Goal: Transaction & Acquisition: Purchase product/service

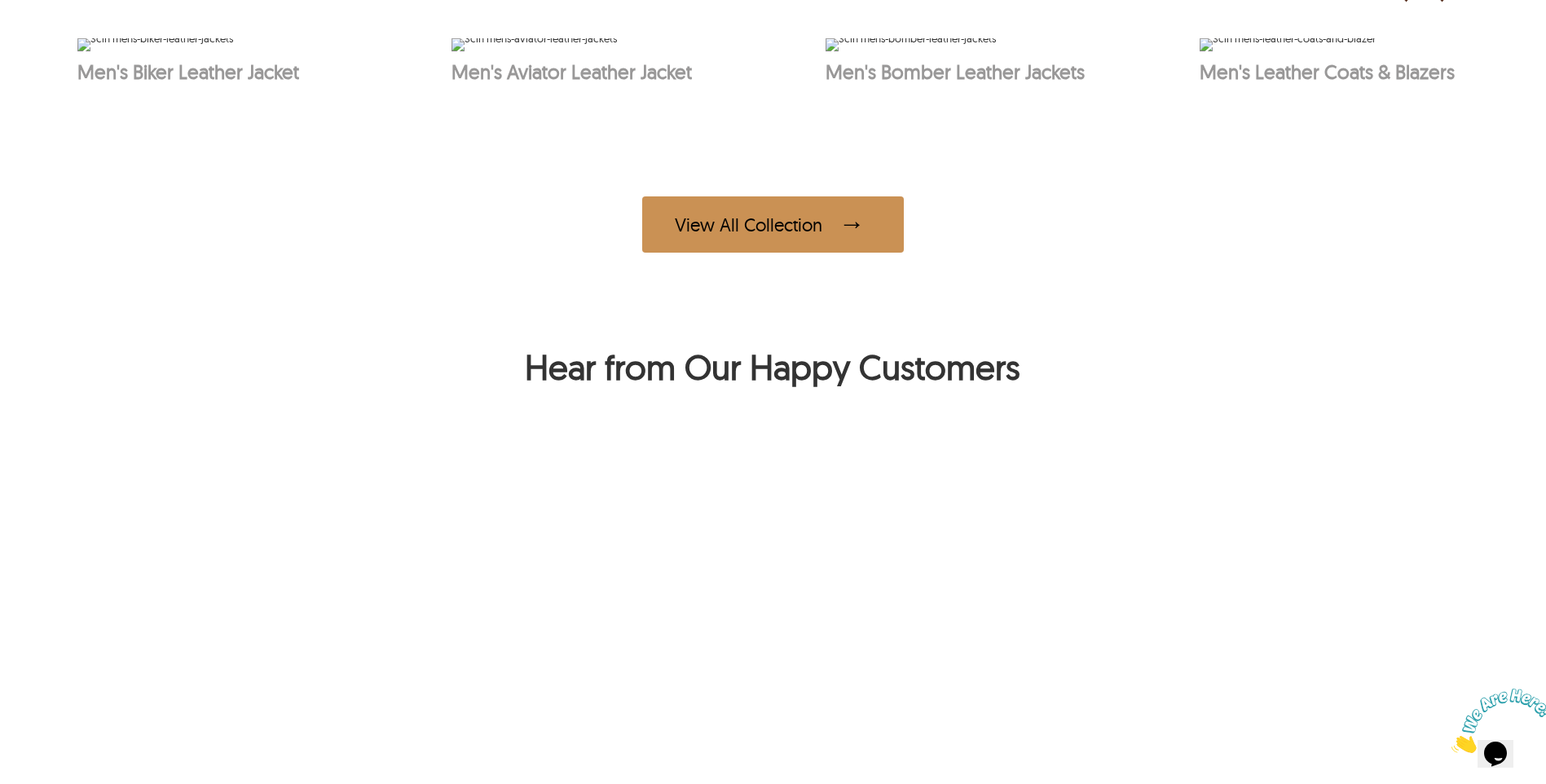
scroll to position [1141, 0]
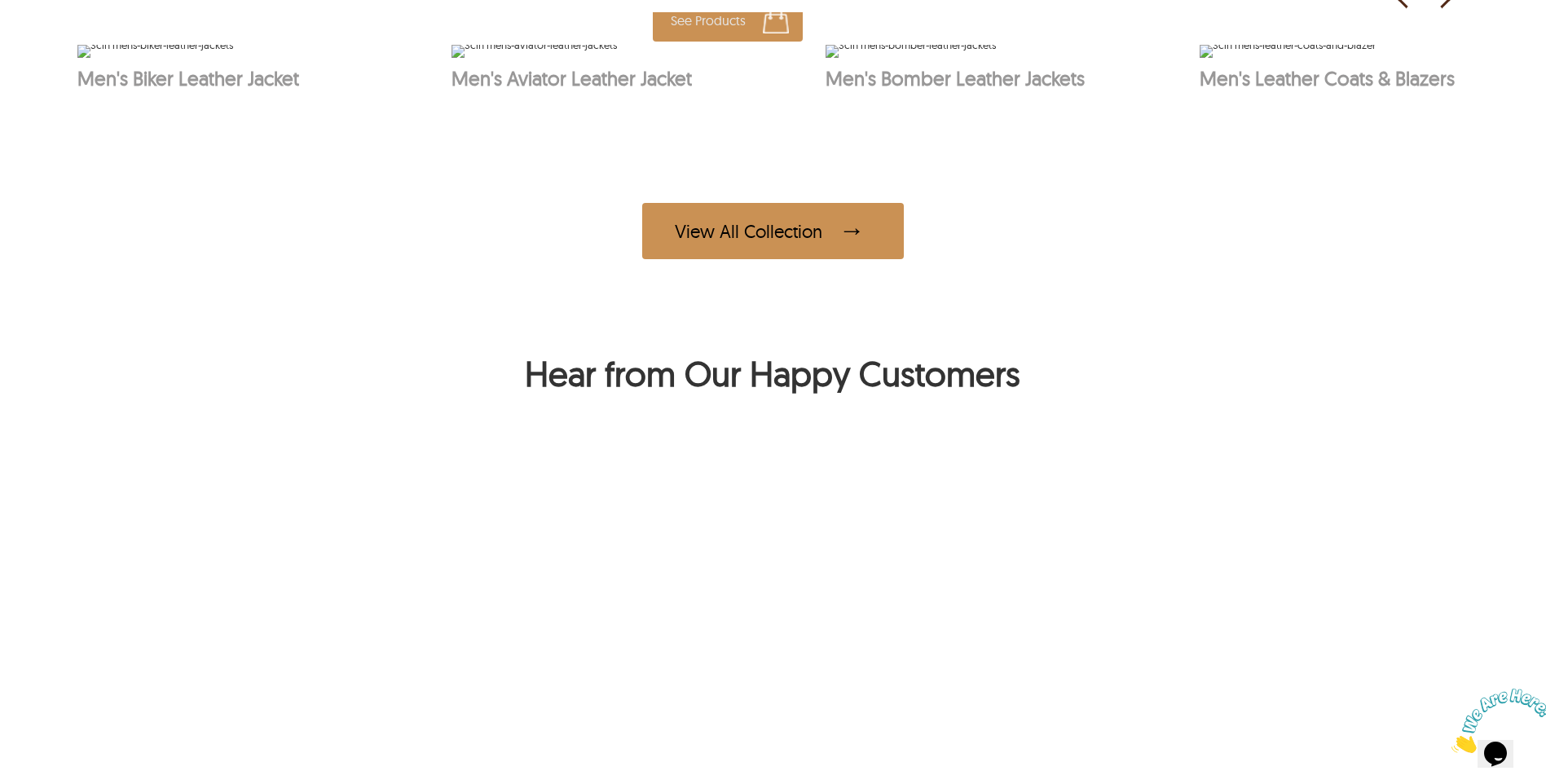
click at [617, 58] on img at bounding box center [534, 51] width 165 height 13
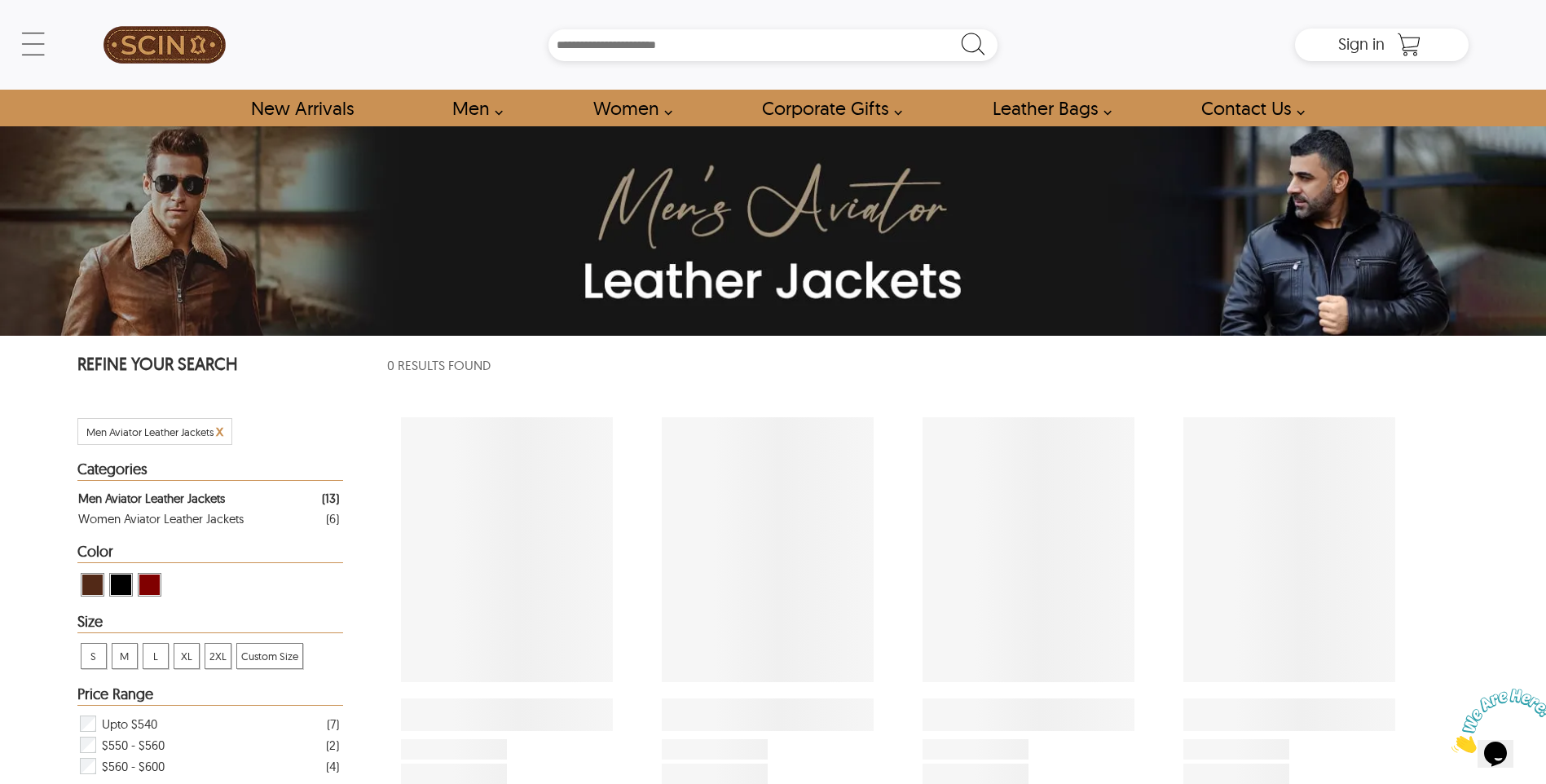
select select "********"
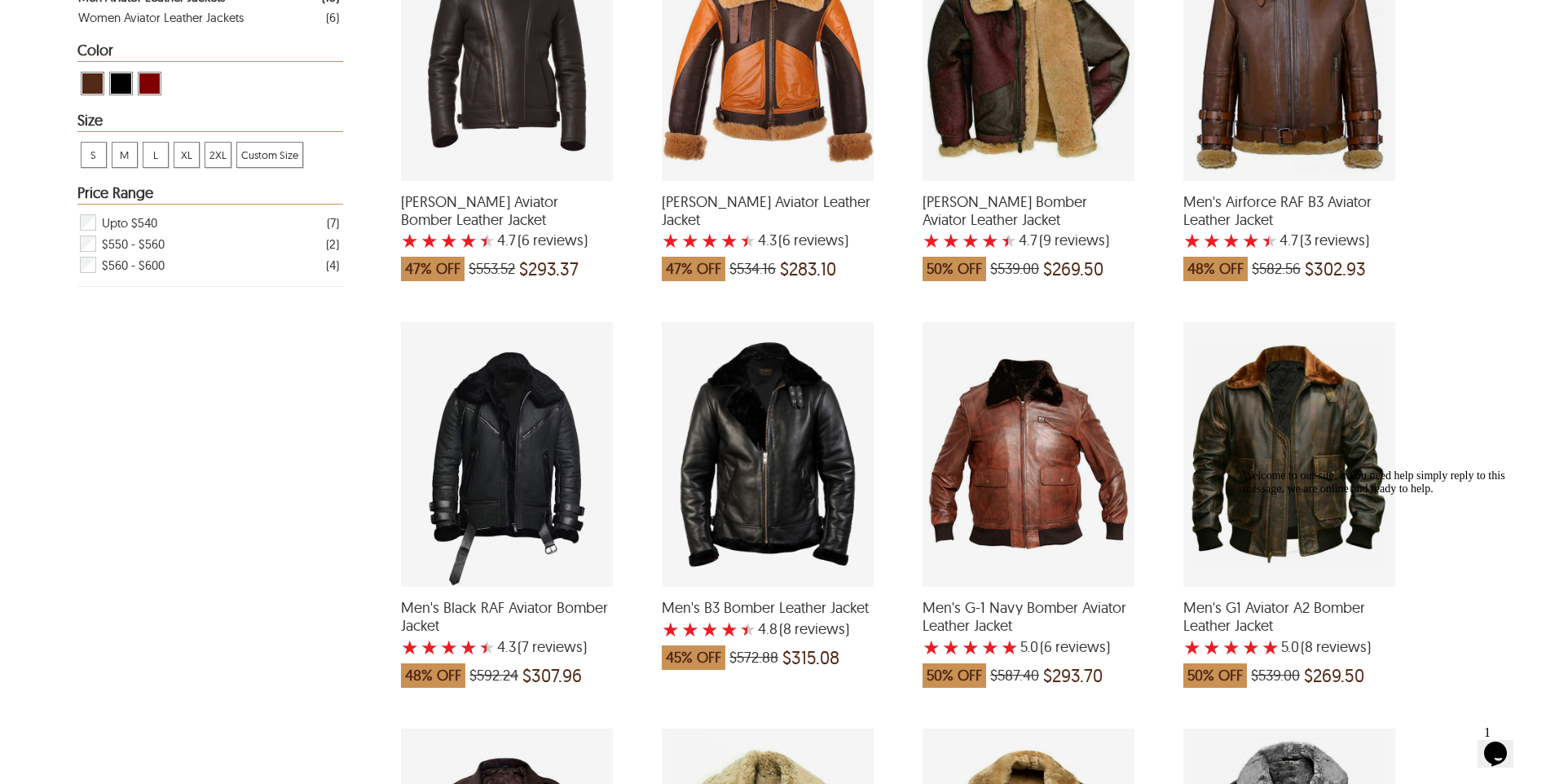
scroll to position [489, 0]
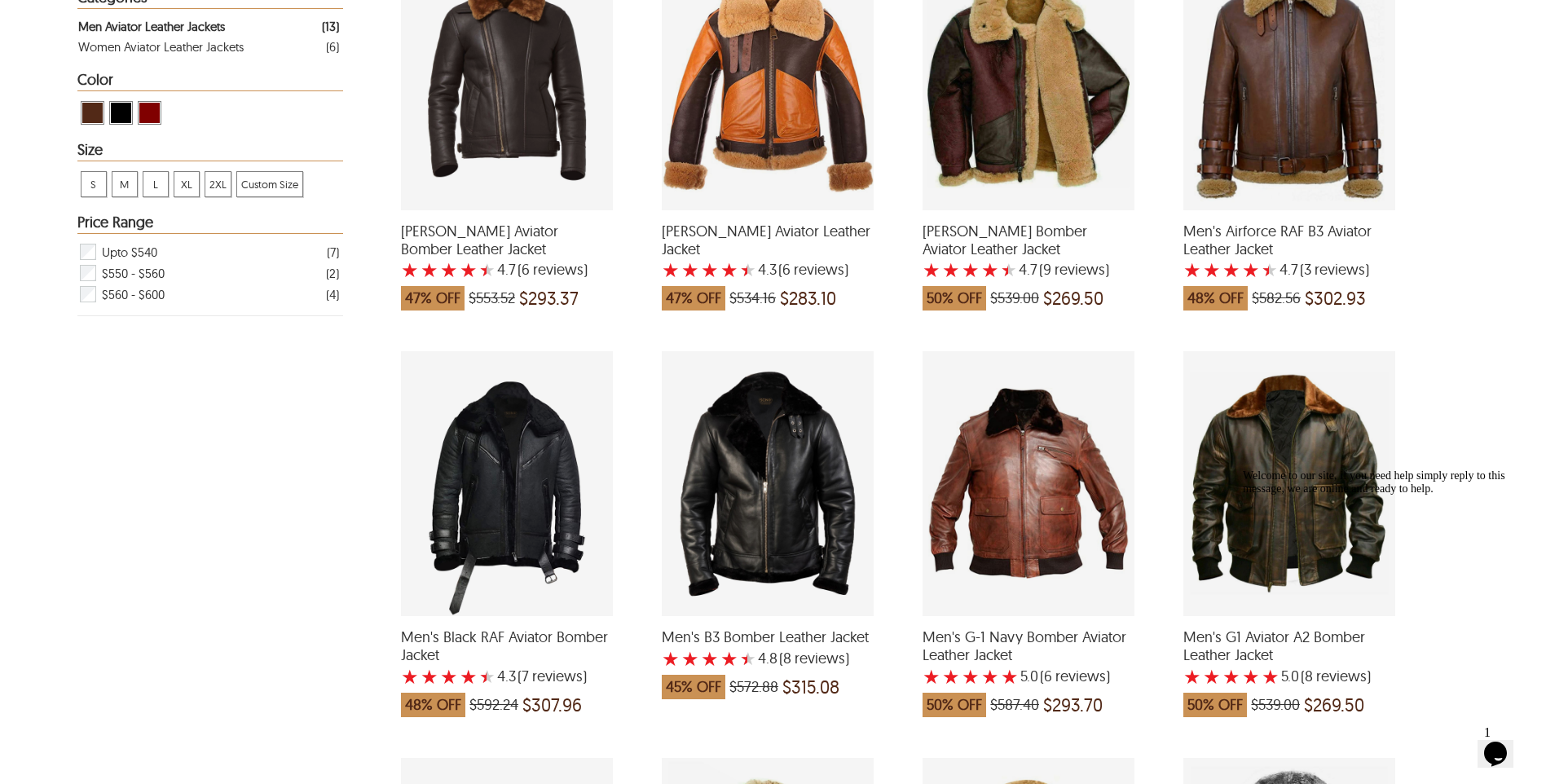
click at [1280, 469] on div "Welcome to our site, if you need help simply reply to this message, we are onli…" at bounding box center [1389, 482] width 294 height 26
click at [1293, 495] on div "Welcome to our site, if you need help simply reply to this message, we are onli…" at bounding box center [1389, 482] width 294 height 26
click at [1273, 448] on div "Men's G1 Aviator A2 Bomber Leather Jacket with a 5 Star Rating 8 Product Review…" at bounding box center [1289, 484] width 212 height 265
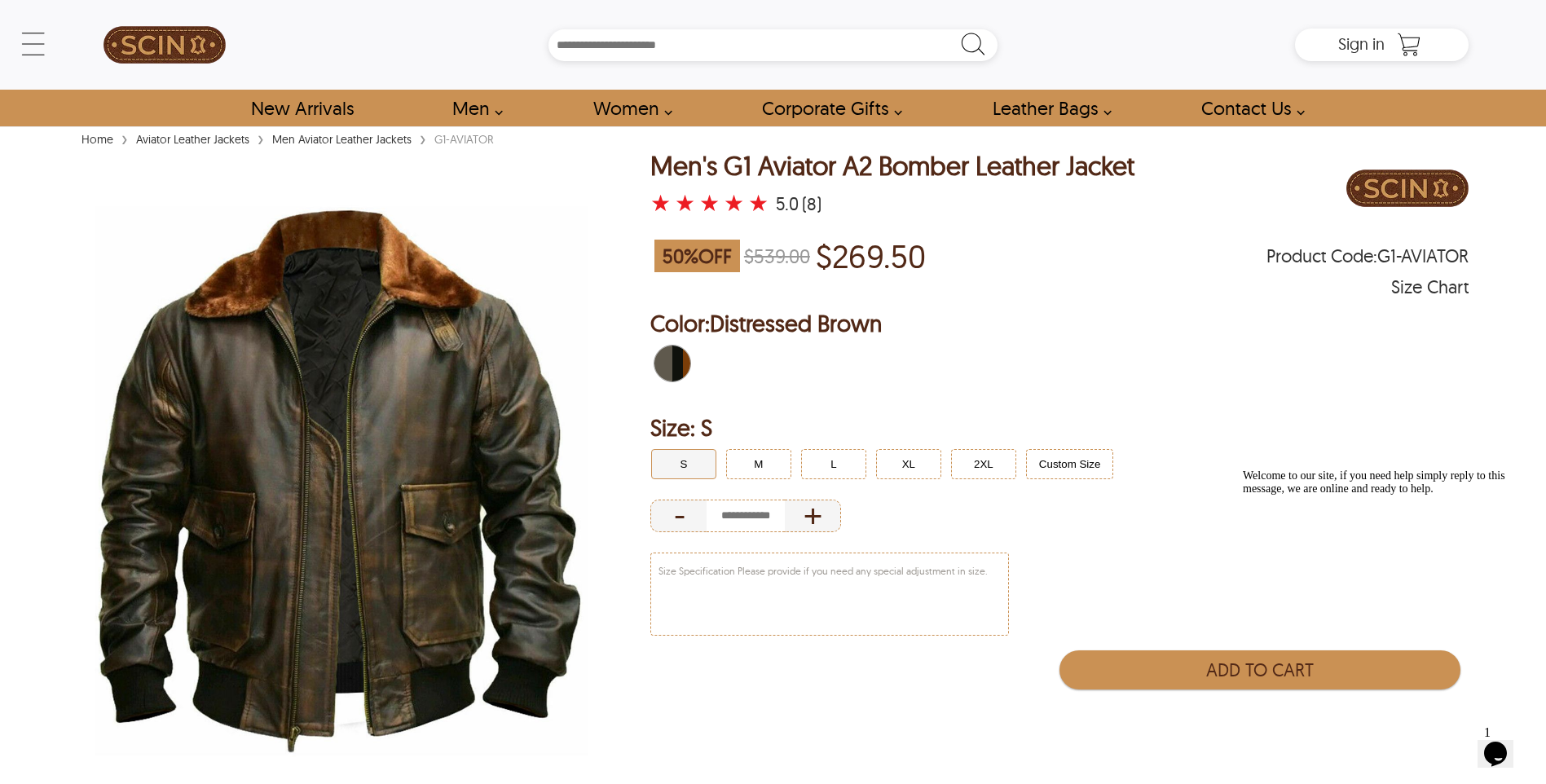
select select "********"
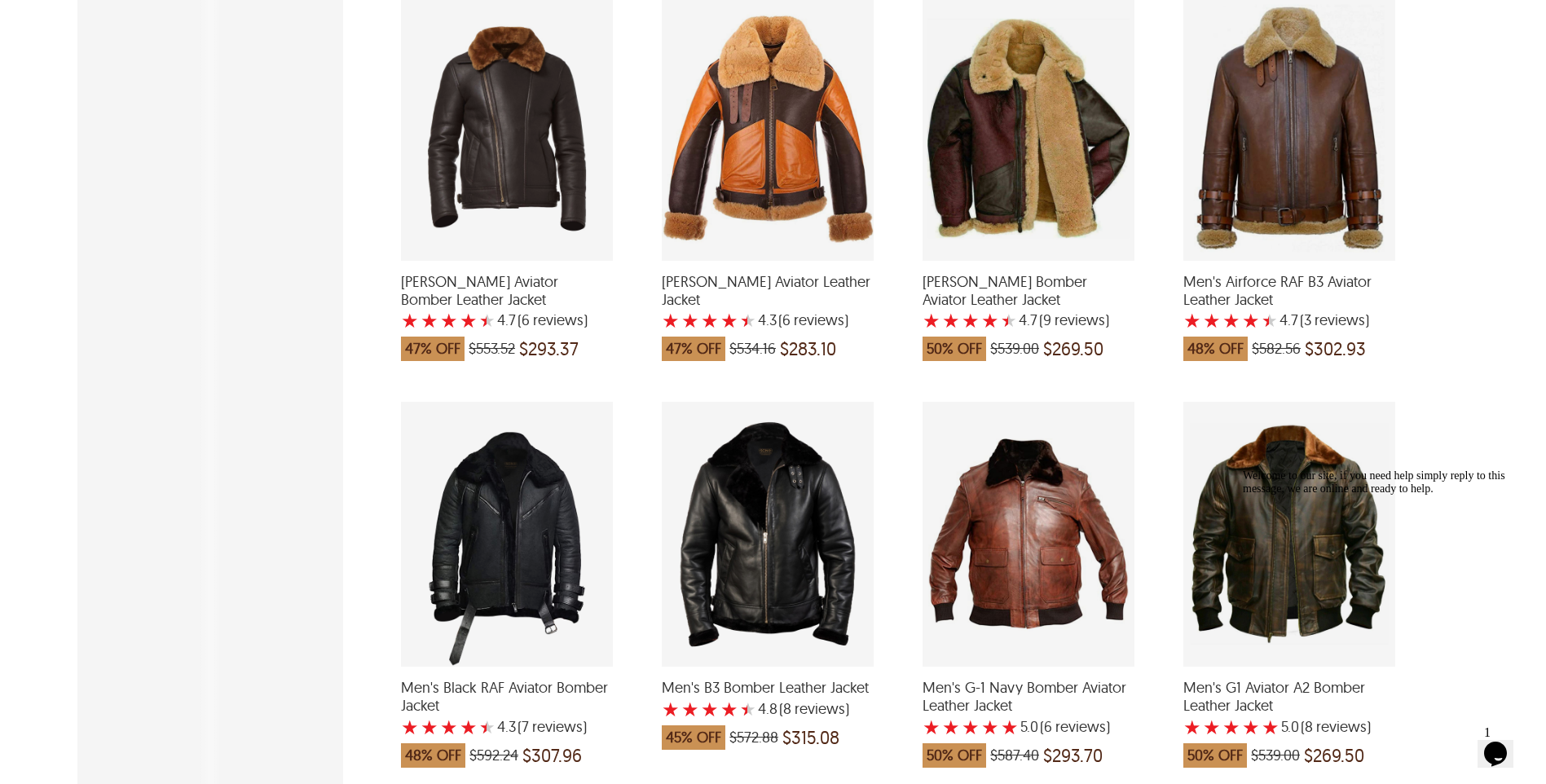
scroll to position [489, 0]
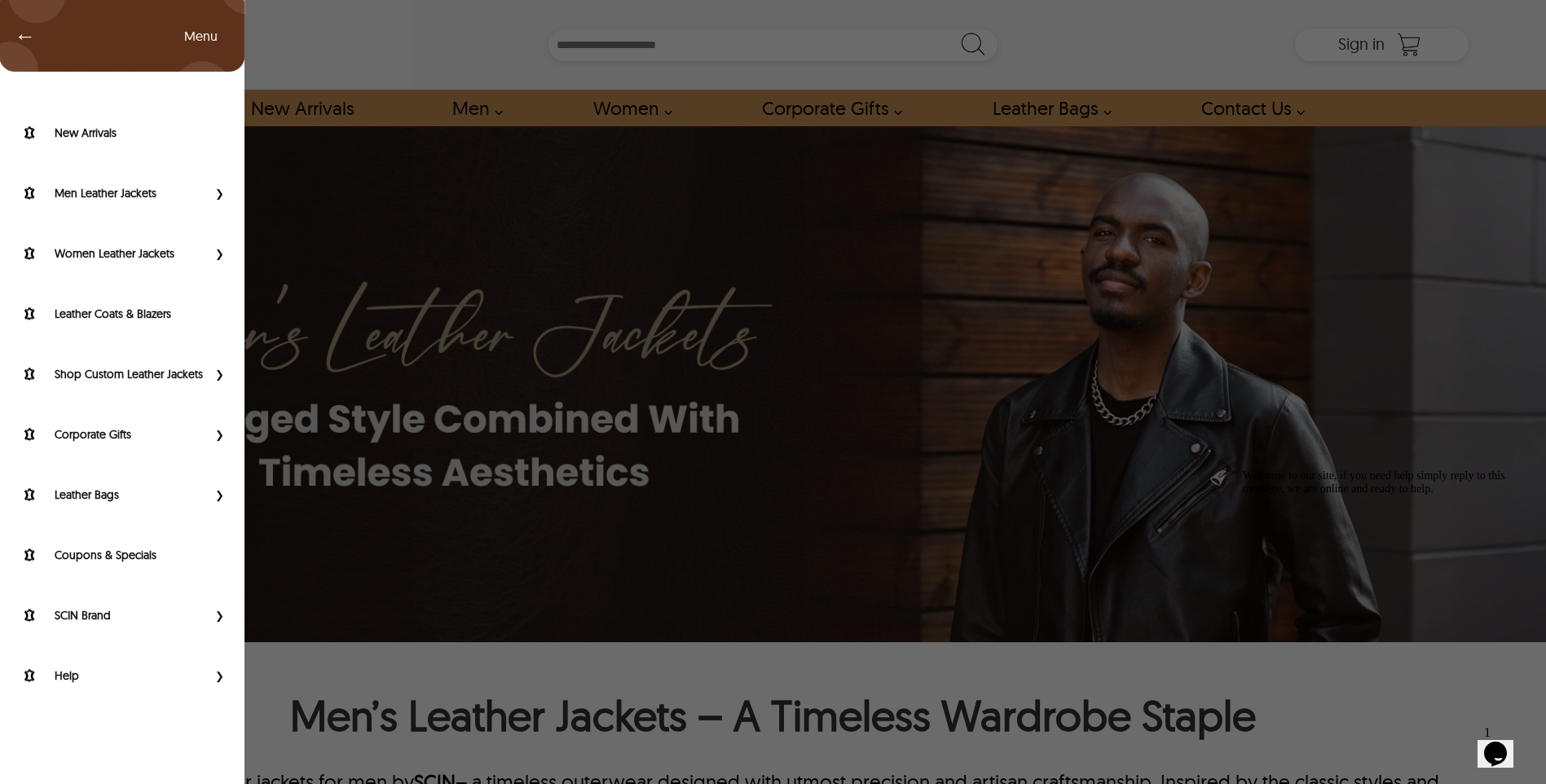
click at [77, 42] on div "← Menu New Arrivals Men Leather Jackets Aviator Leather Jackets Bomber Leather …" at bounding box center [773, 44] width 1391 height 90
click at [224, 678] on span "Primary Side Menu" at bounding box center [218, 675] width 21 height 16
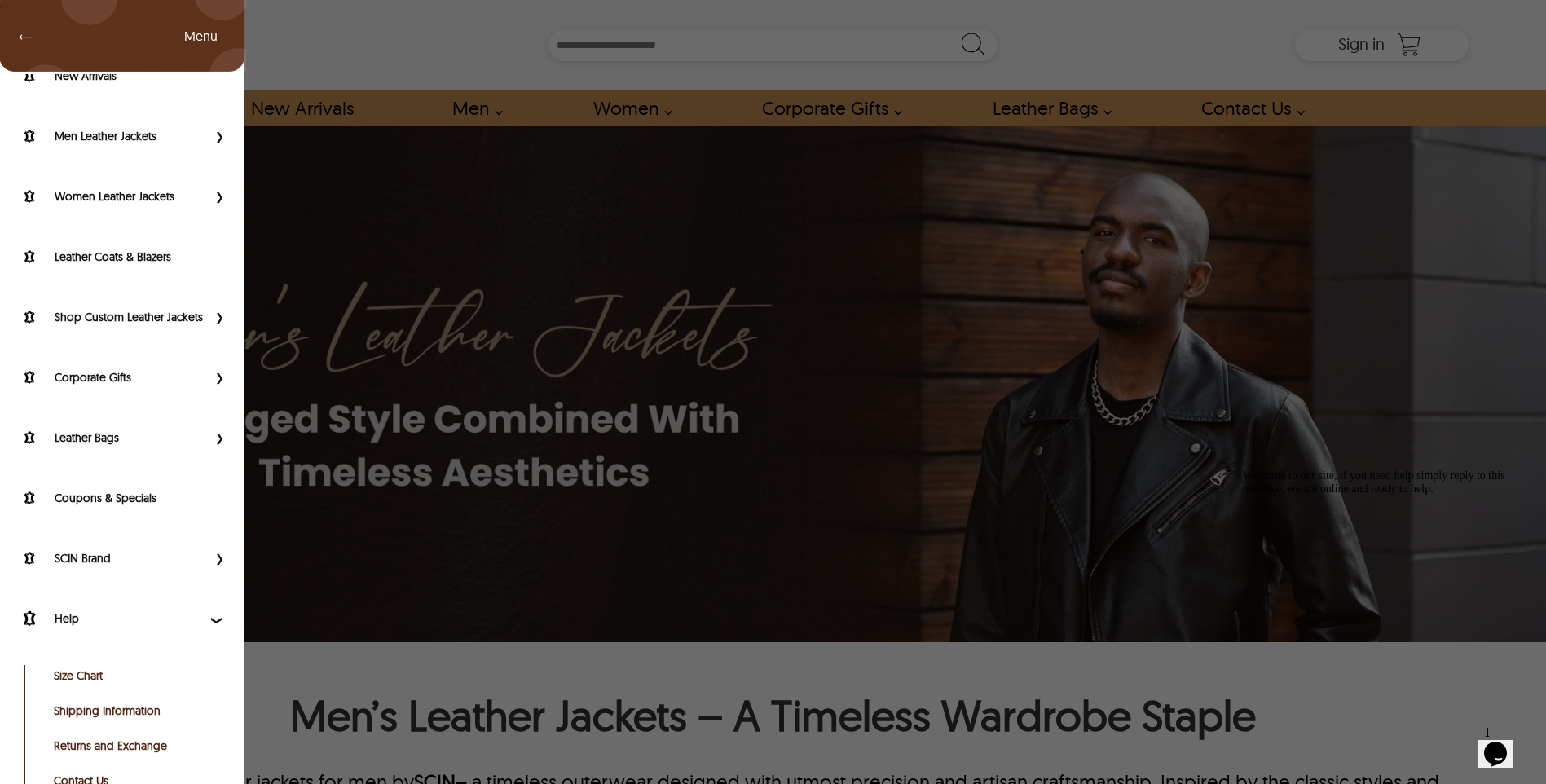
scroll to position [97, 0]
